Goal: Task Accomplishment & Management: Manage account settings

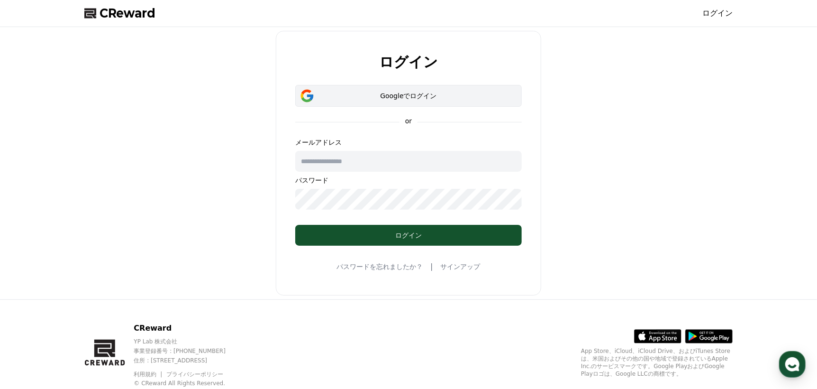
click at [492, 94] on div "Googleでログイン" at bounding box center [408, 95] width 199 height 9
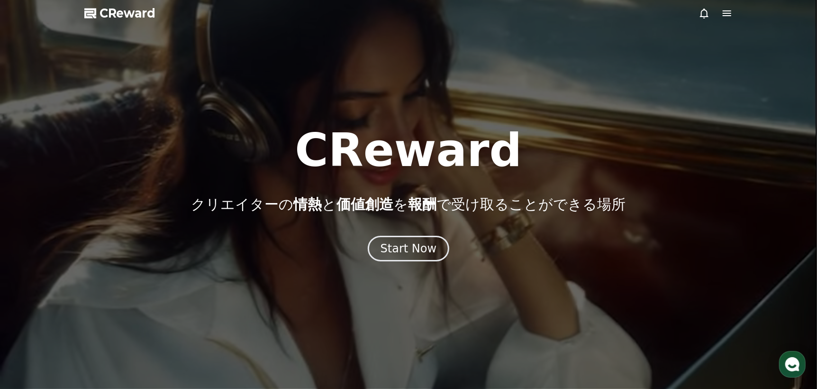
click at [705, 11] on icon at bounding box center [703, 13] width 11 height 11
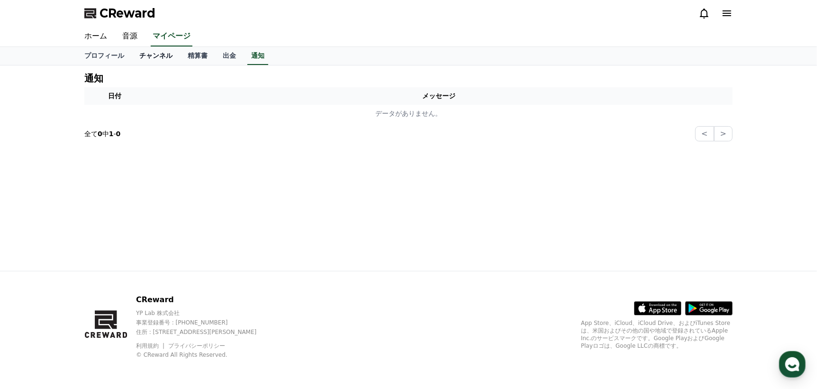
click at [139, 56] on link "チャンネル" at bounding box center [156, 56] width 48 height 18
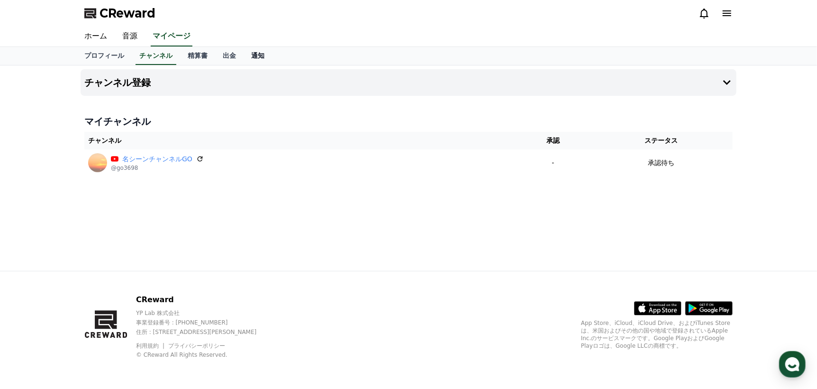
click at [244, 54] on link "通知" at bounding box center [258, 56] width 28 height 18
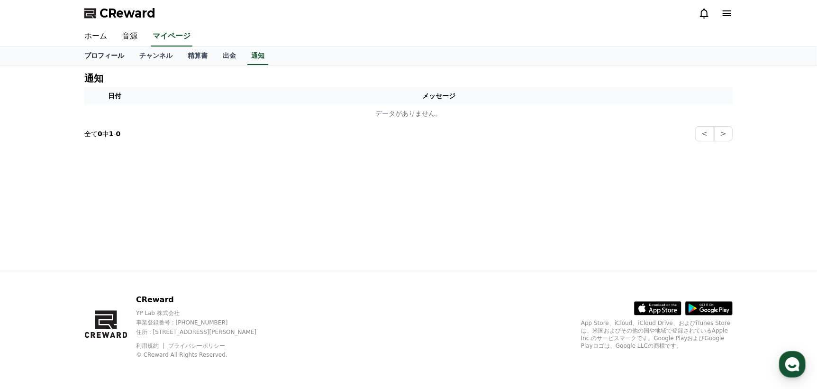
click at [104, 54] on link "プロフィール" at bounding box center [104, 56] width 55 height 18
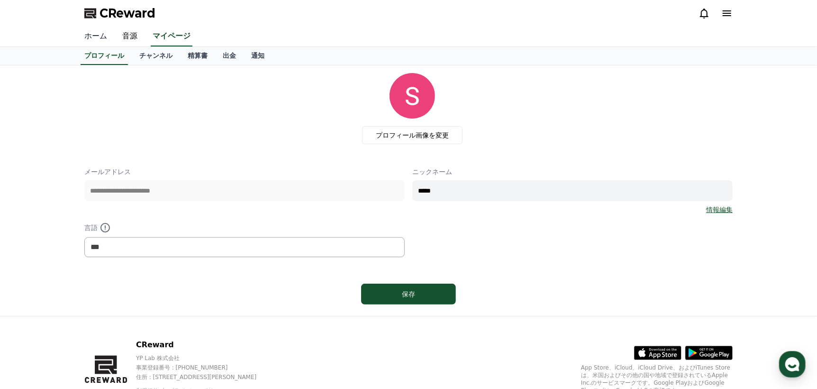
click at [99, 36] on link "ホーム" at bounding box center [96, 37] width 38 height 20
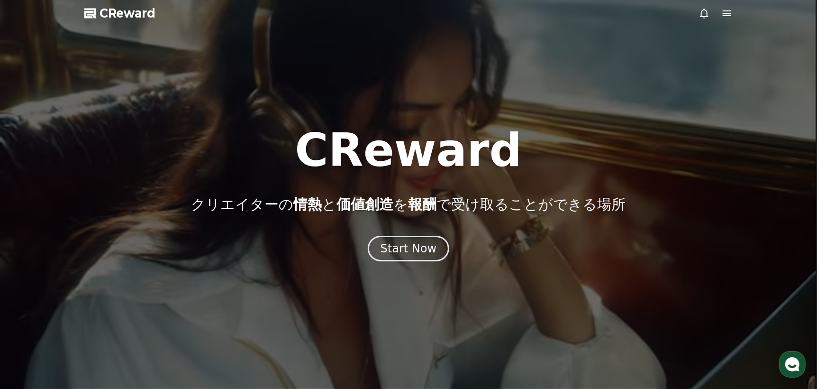
click at [729, 10] on icon at bounding box center [727, 13] width 9 height 6
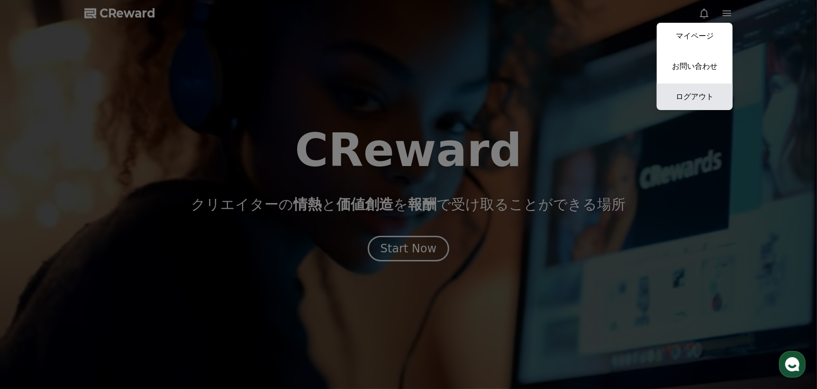
click at [700, 91] on link "ログアウト" at bounding box center [695, 96] width 76 height 27
